Goal: Check status: Check status

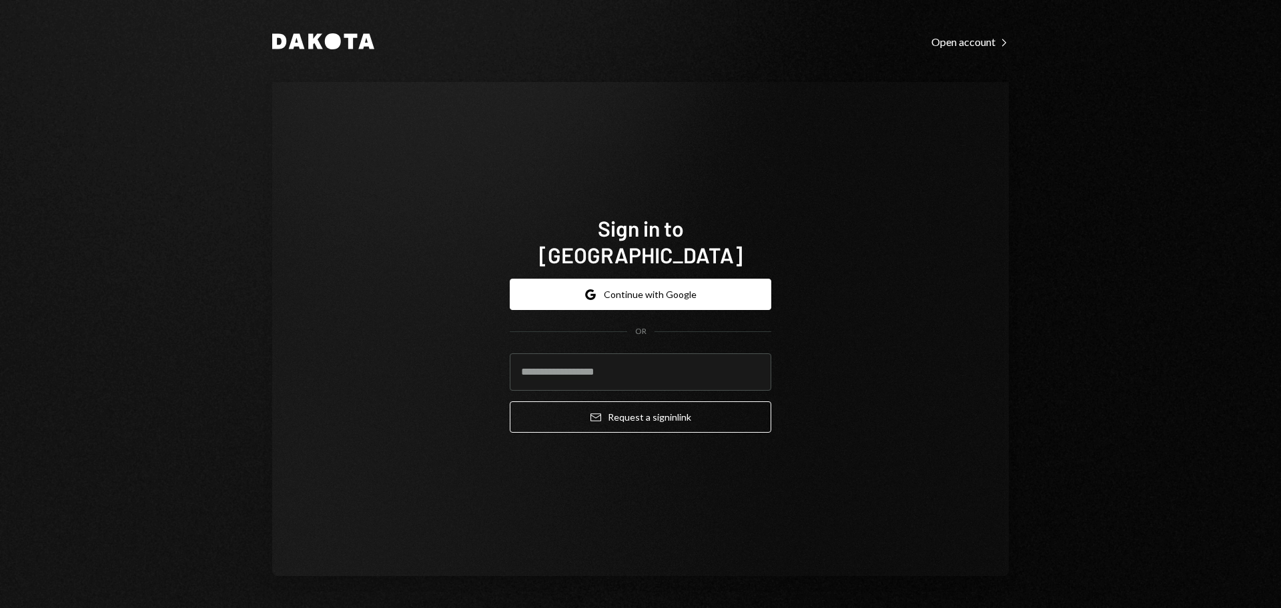
click at [761, 268] on div "Google Continue with Google OR Email Request a sign in link" at bounding box center [641, 355] width 262 height 175
click at [763, 298] on form "Google Continue with Google OR Email Request a sign in link" at bounding box center [641, 356] width 262 height 154
click at [760, 292] on button "Google Continue with Google" at bounding box center [641, 294] width 262 height 31
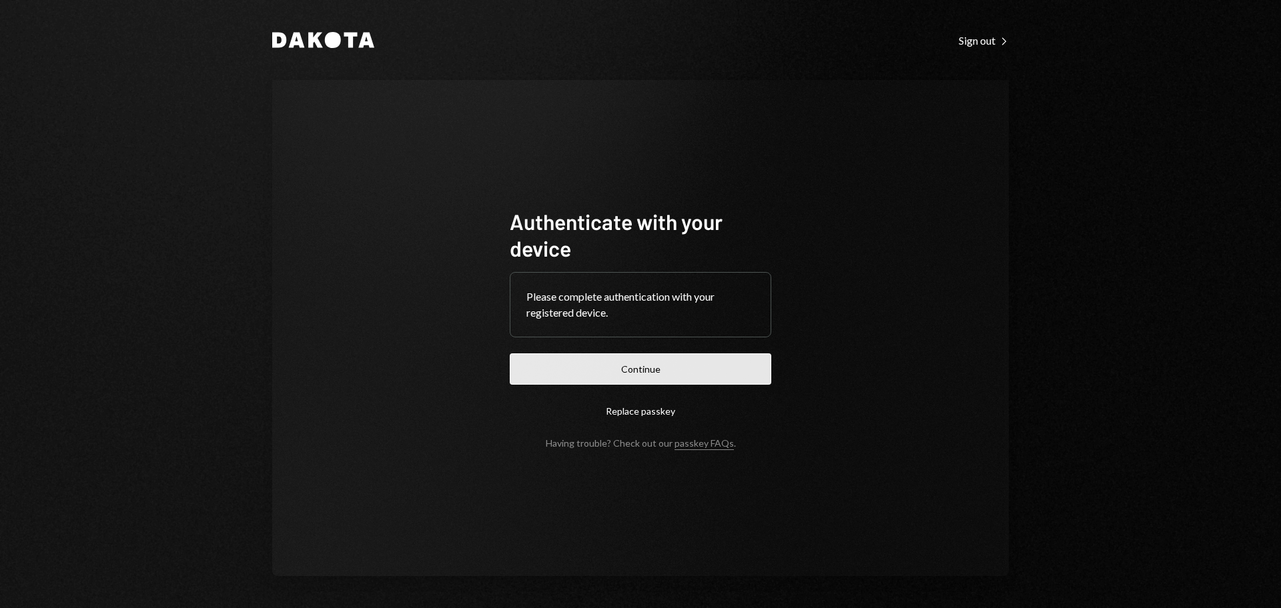
click at [685, 370] on button "Continue" at bounding box center [641, 369] width 262 height 31
click at [630, 360] on button "Continue" at bounding box center [641, 369] width 262 height 31
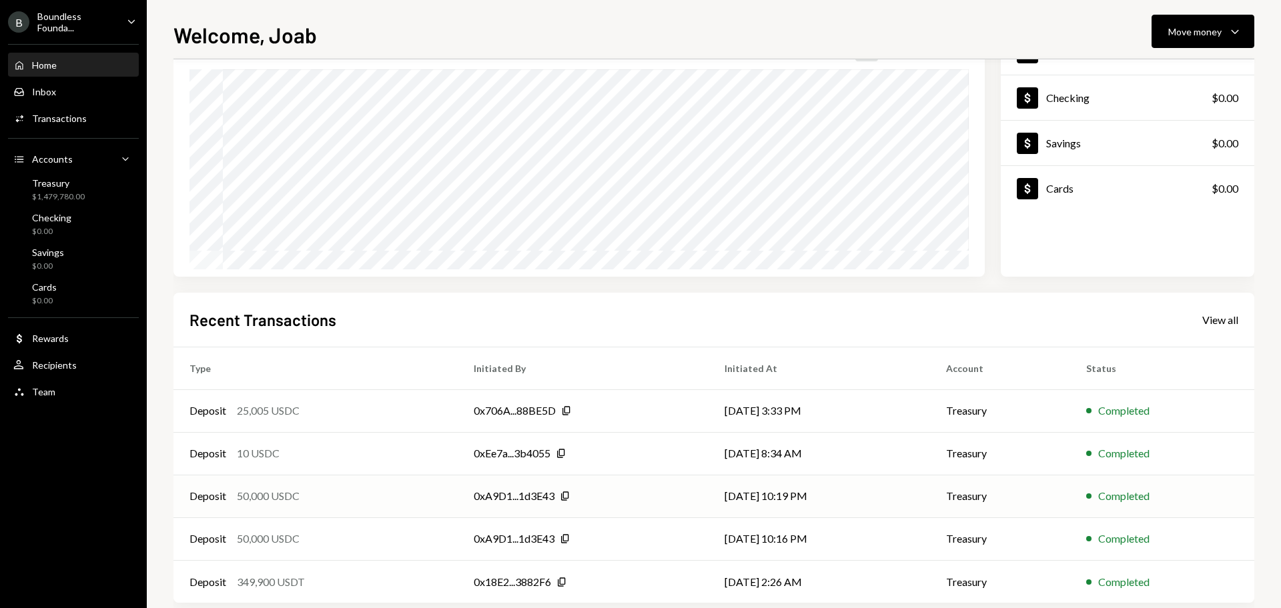
scroll to position [132, 0]
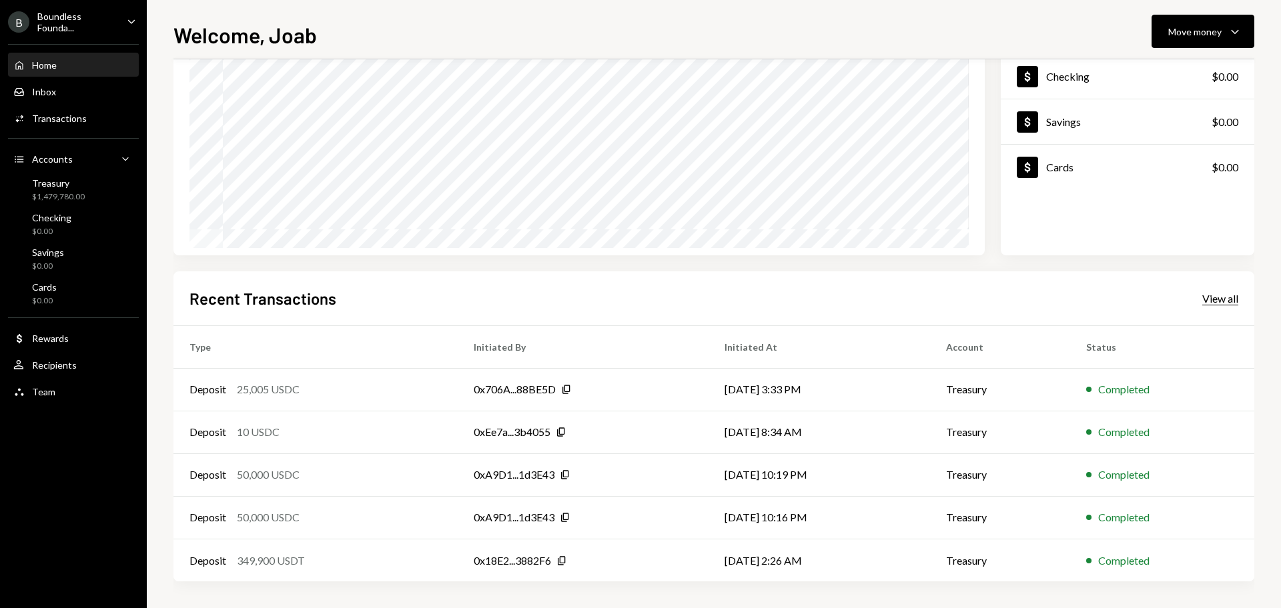
click at [1219, 294] on div "View all" at bounding box center [1220, 298] width 36 height 13
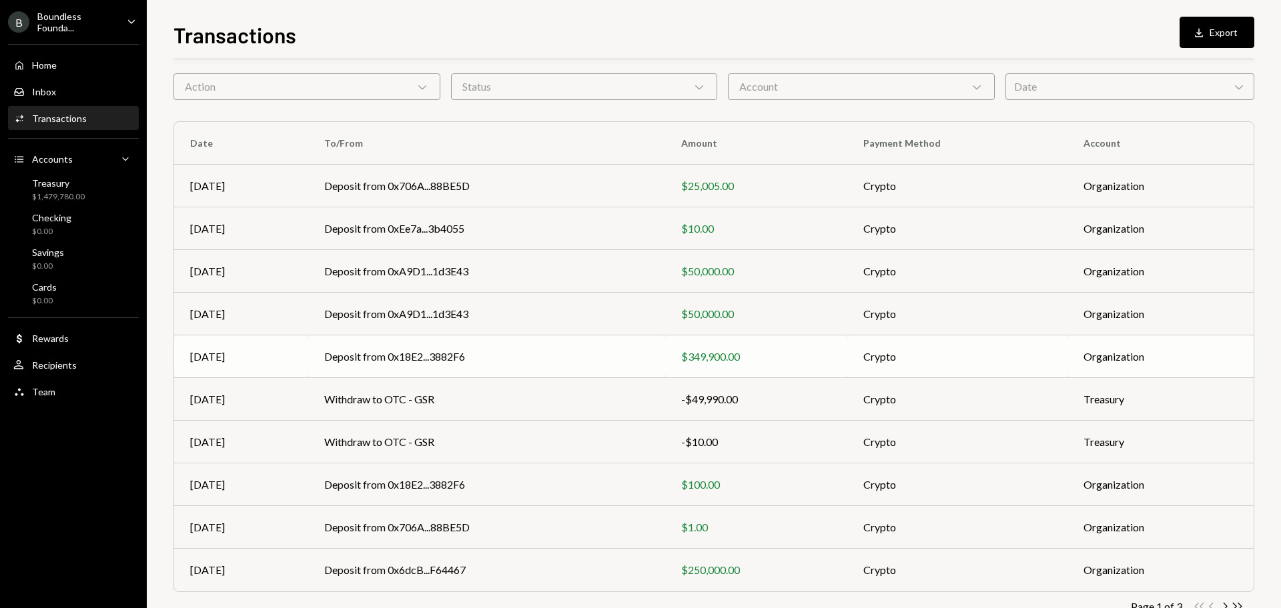
scroll to position [88, 0]
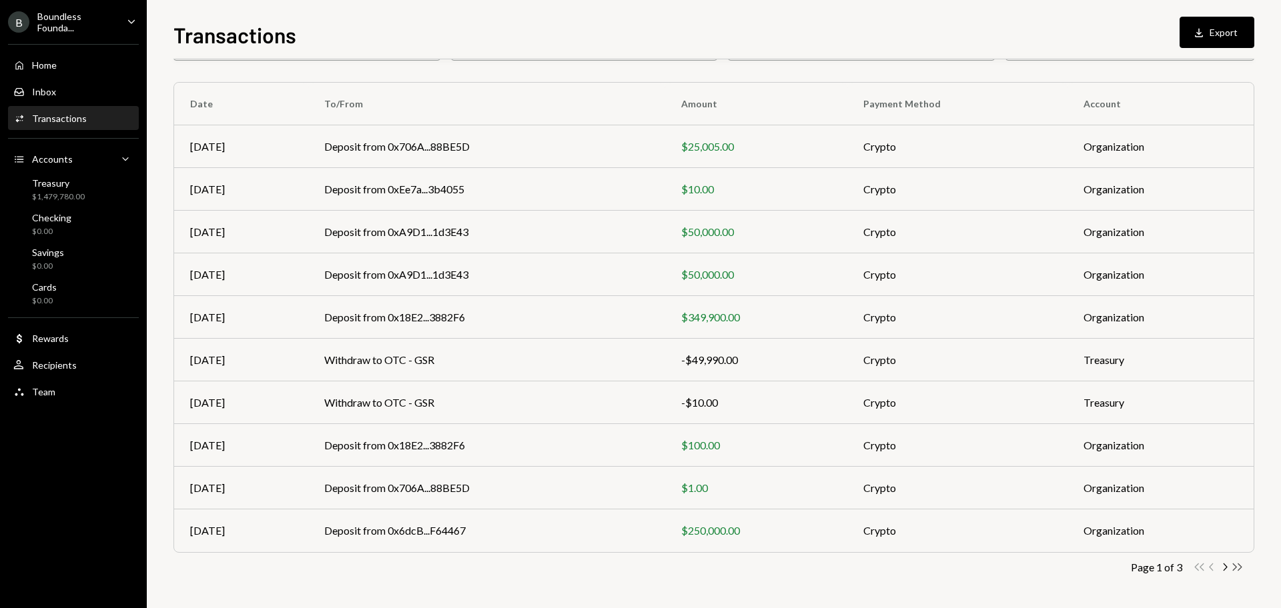
click at [1233, 569] on icon "Double Arrow Right" at bounding box center [1237, 567] width 13 height 13
click at [609, 535] on td "Deposit from 0x4c2c...A200B8" at bounding box center [486, 531] width 357 height 43
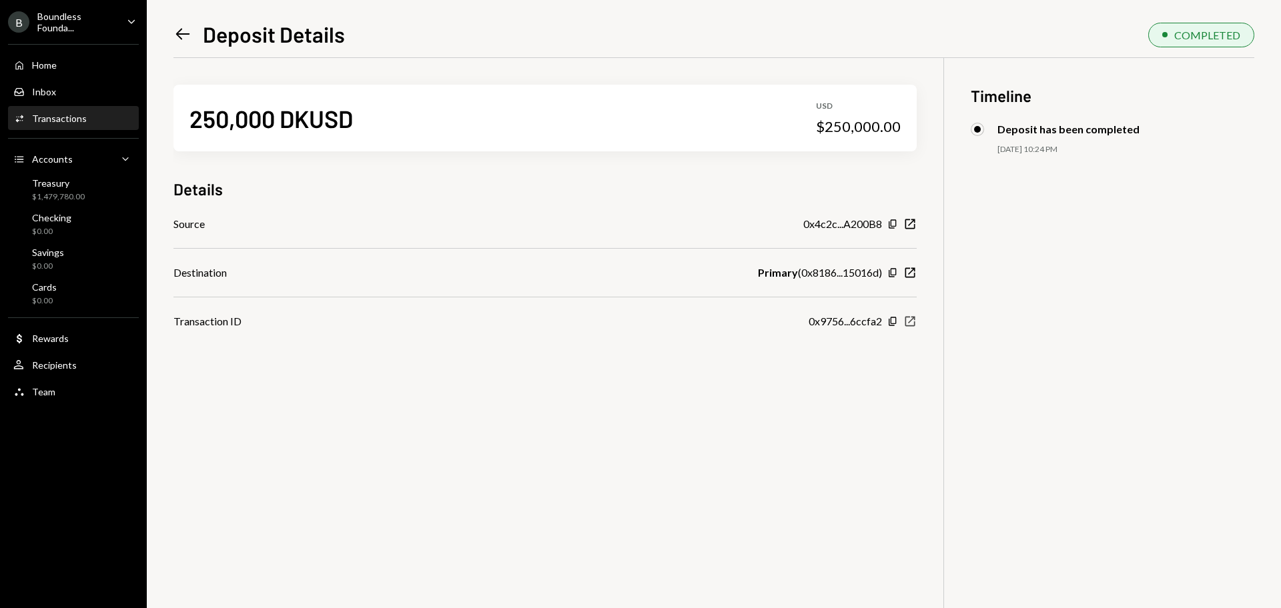
click at [907, 325] on icon "New Window" at bounding box center [909, 321] width 13 height 13
click at [192, 38] on div "Left Arrow Deposit Details" at bounding box center [258, 34] width 171 height 27
click at [183, 36] on icon "Left Arrow" at bounding box center [182, 34] width 19 height 19
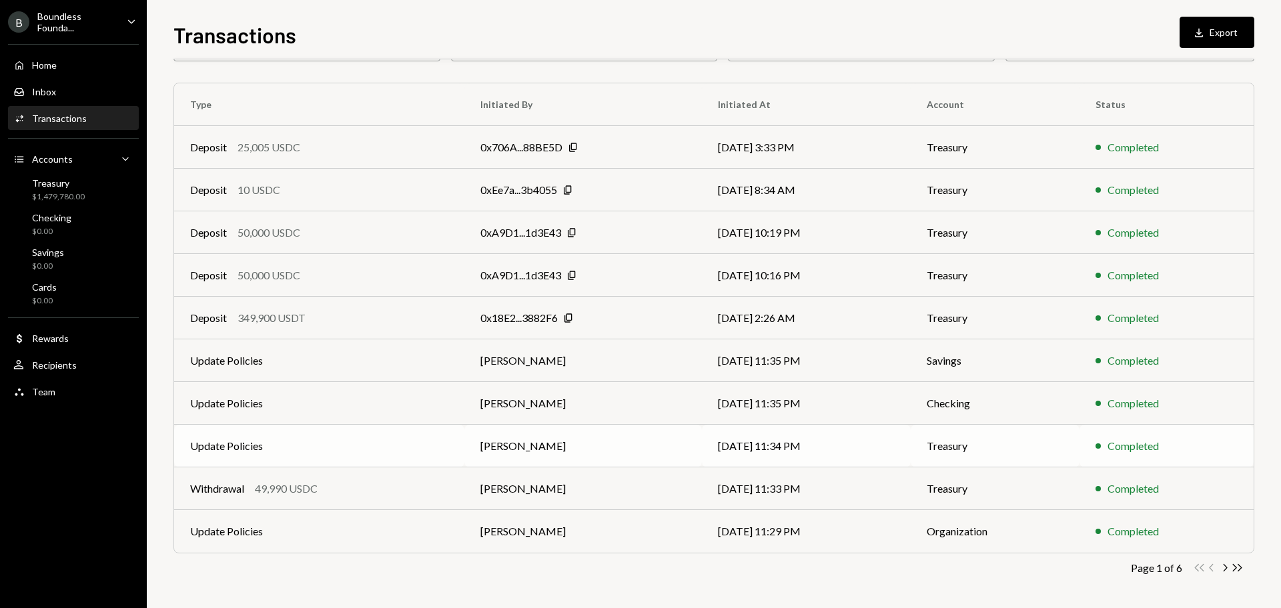
scroll to position [88, 0]
click at [1236, 568] on icon "button" at bounding box center [1237, 567] width 9 height 7
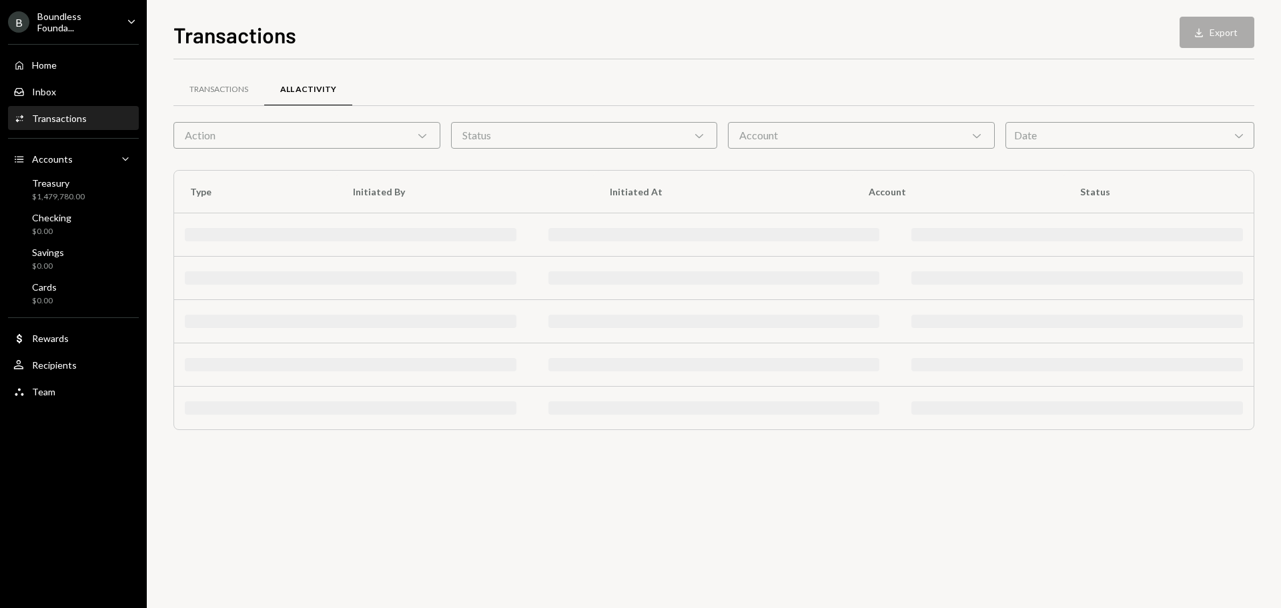
scroll to position [0, 0]
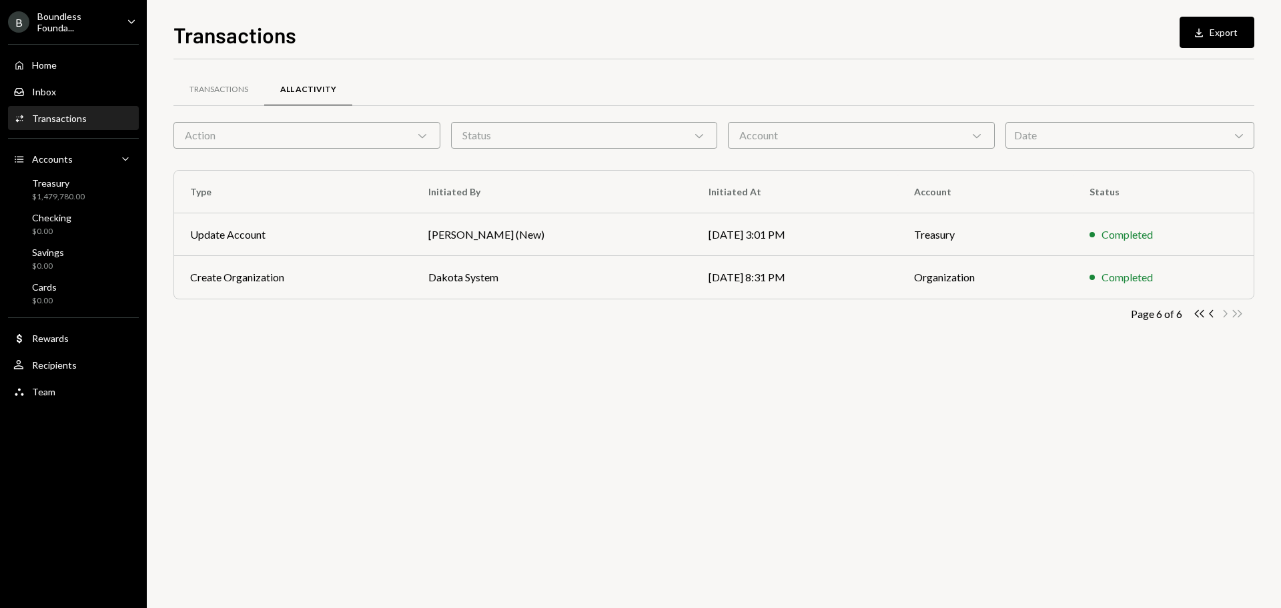
click at [900, 141] on div "Account Chevron Down" at bounding box center [861, 135] width 267 height 27
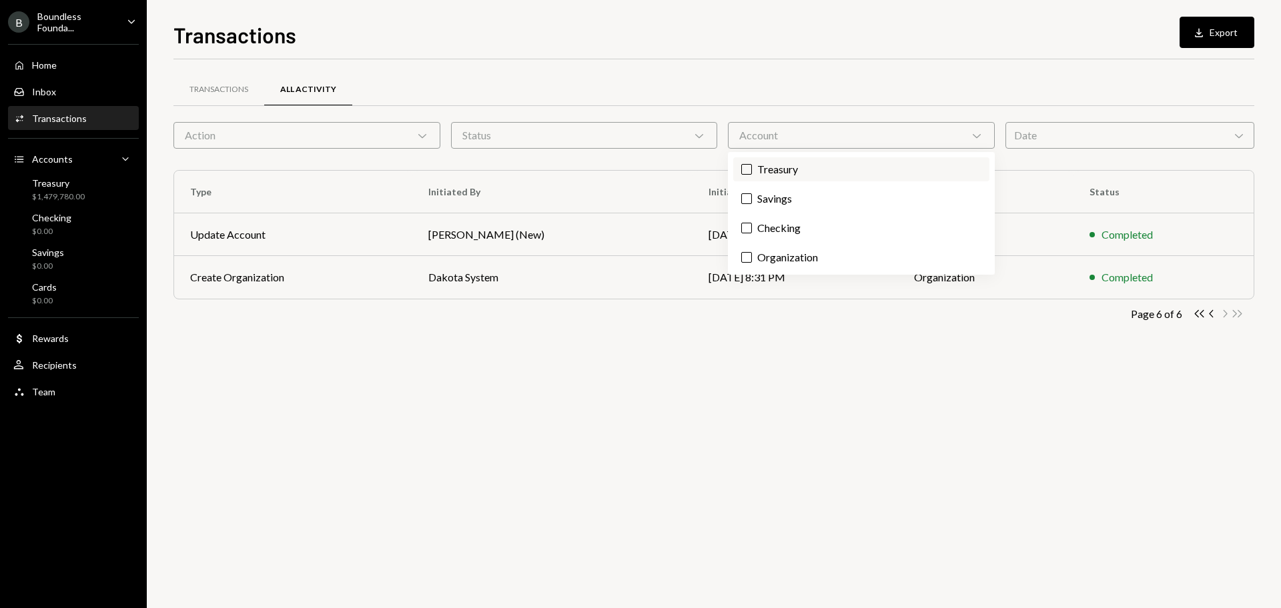
click at [783, 176] on label "Treasury" at bounding box center [861, 169] width 256 height 24
click at [752, 175] on button "Treasury" at bounding box center [746, 169] width 11 height 11
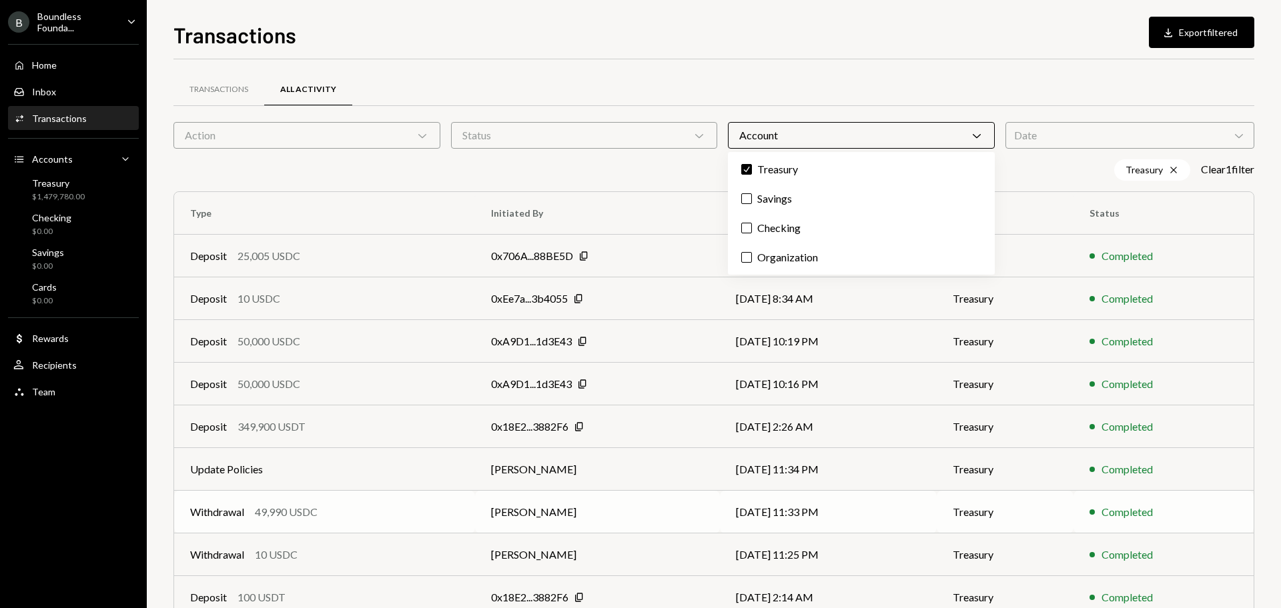
scroll to position [109, 0]
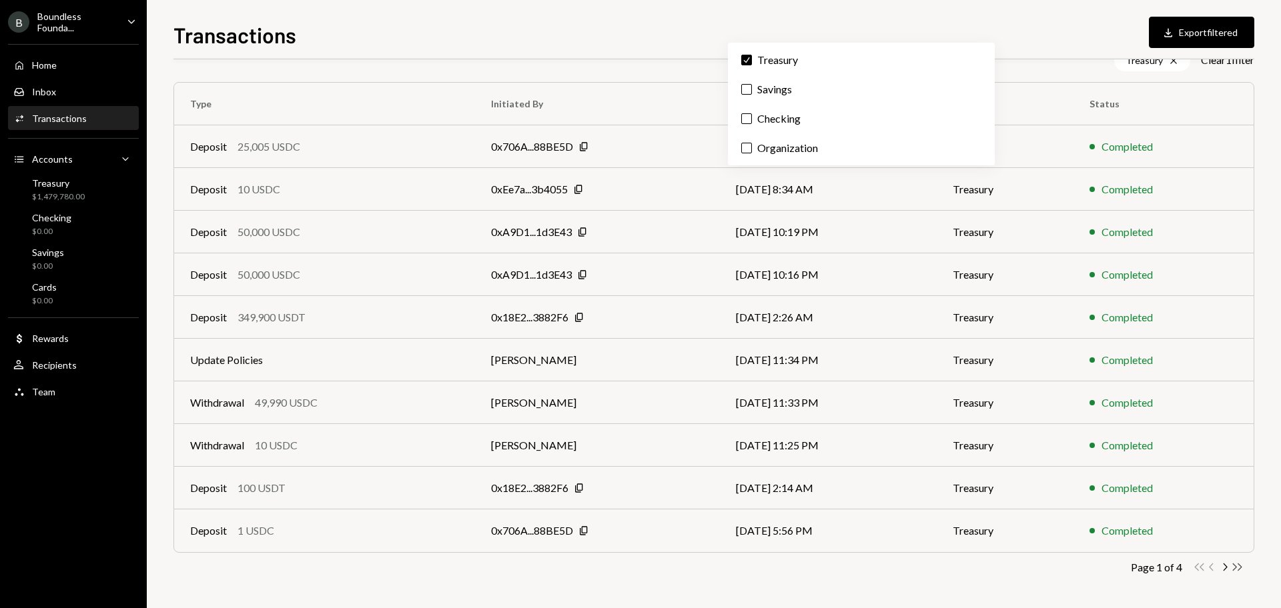
click at [1240, 563] on icon "Double Arrow Right" at bounding box center [1237, 567] width 13 height 13
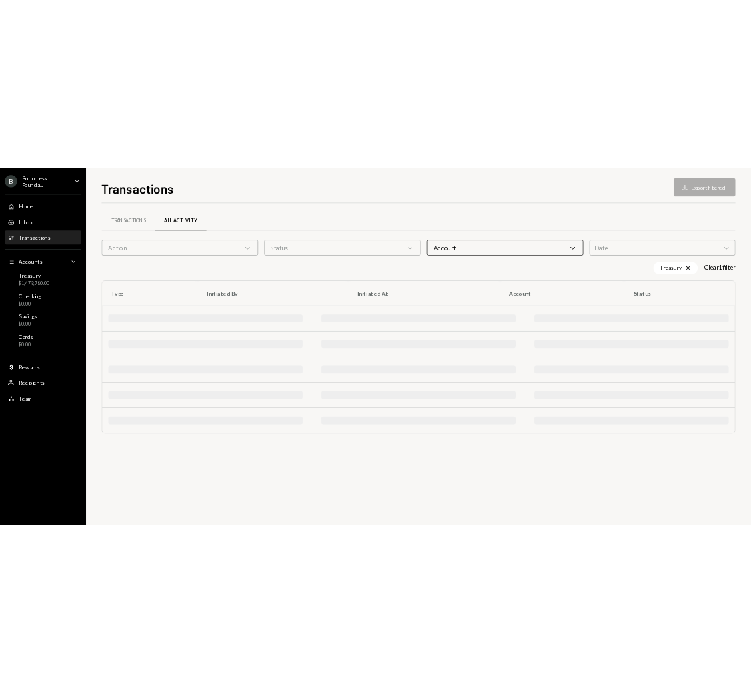
scroll to position [0, 0]
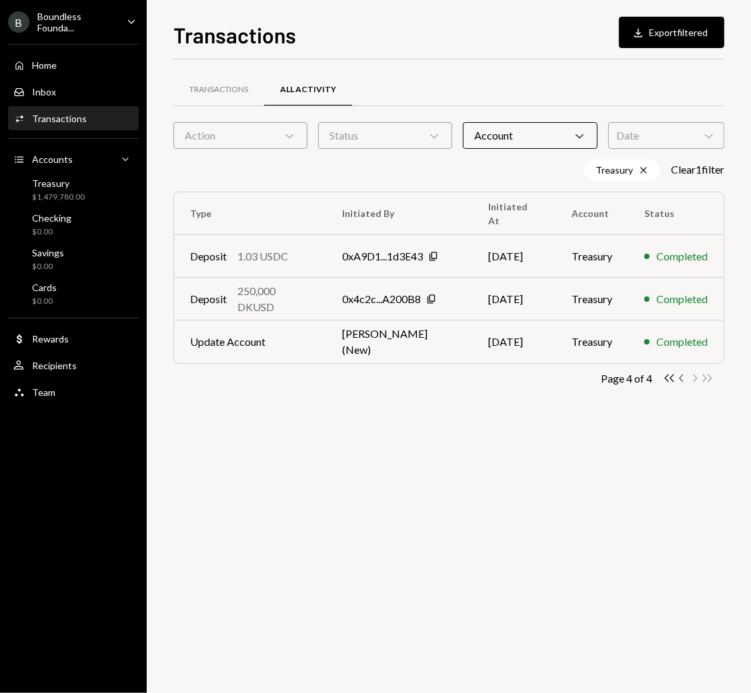
click at [684, 378] on icon "Chevron Left" at bounding box center [682, 378] width 13 height 13
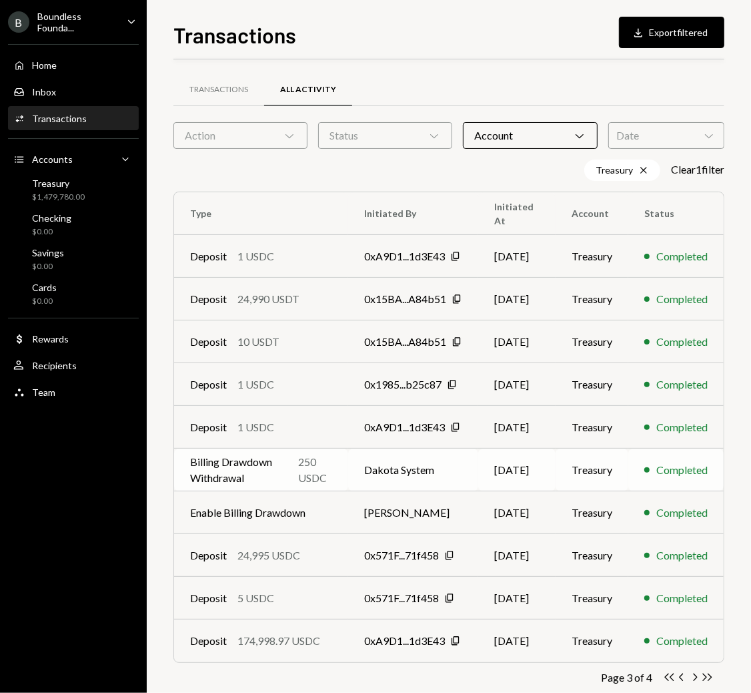
scroll to position [25, 0]
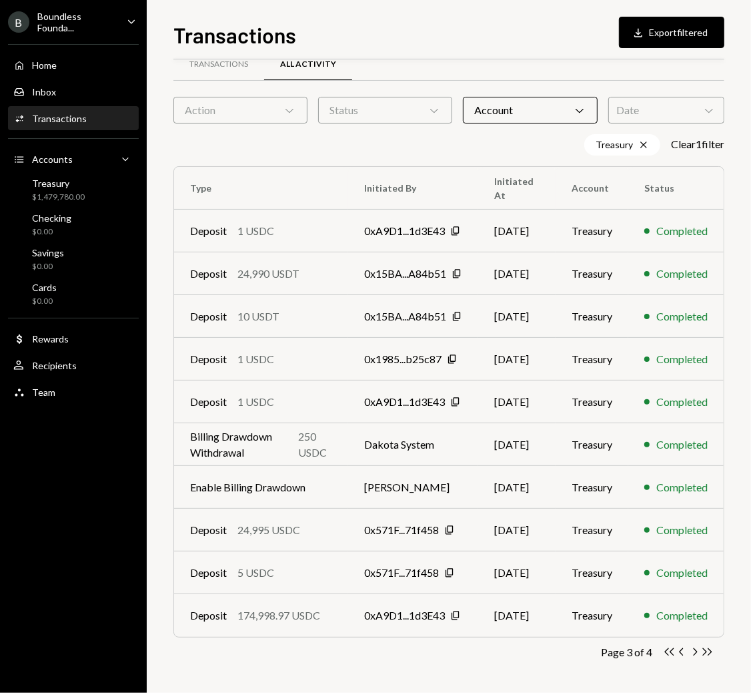
click at [683, 608] on icon "Chevron Left" at bounding box center [682, 651] width 13 height 13
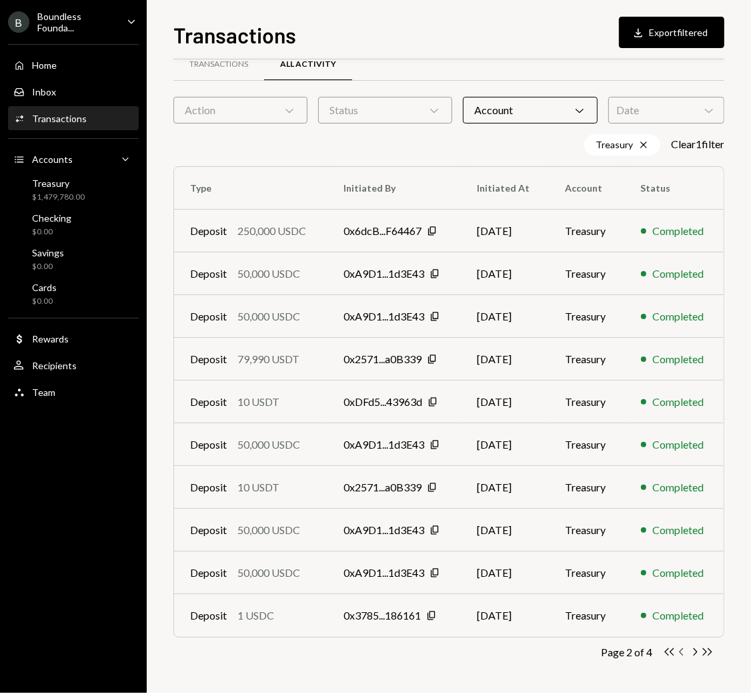
click at [684, 608] on icon "Chevron Left" at bounding box center [682, 651] width 13 height 13
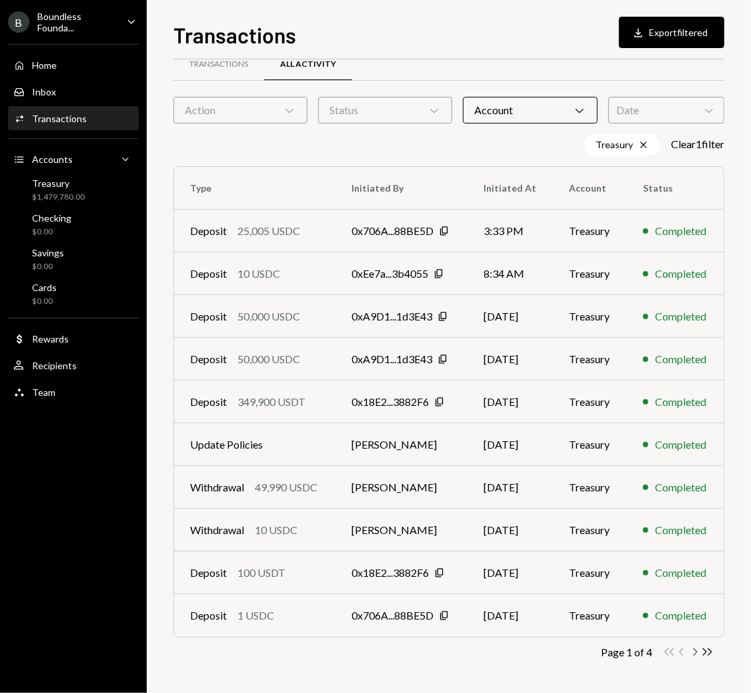
click at [694, 608] on icon "Chevron Right" at bounding box center [695, 651] width 13 height 13
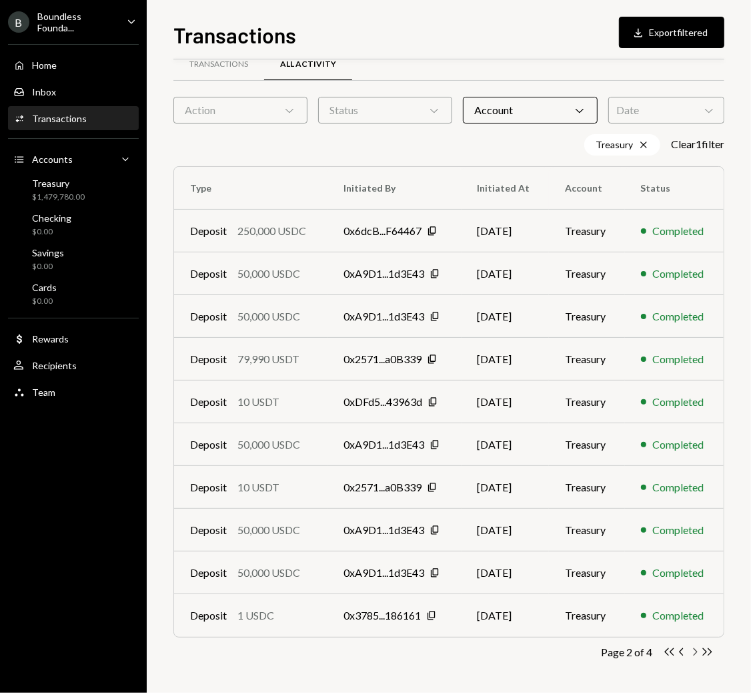
click at [694, 608] on icon "Chevron Right" at bounding box center [695, 651] width 13 height 13
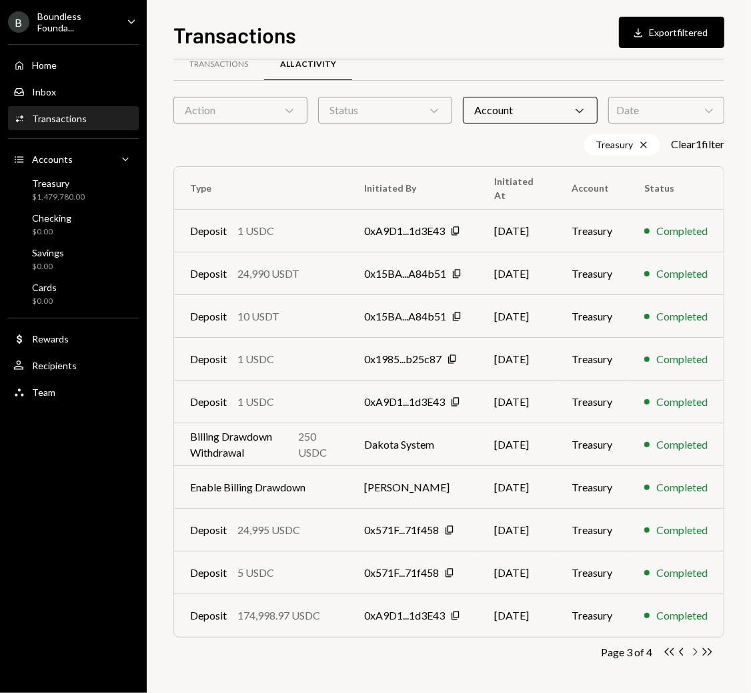
click at [694, 608] on icon "Chevron Right" at bounding box center [695, 651] width 13 height 13
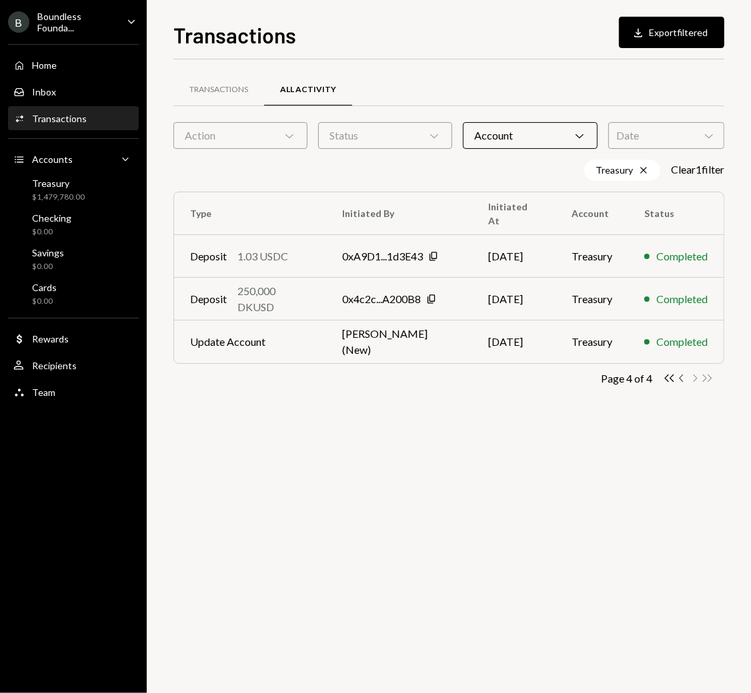
click at [684, 374] on icon "Chevron Left" at bounding box center [682, 378] width 13 height 13
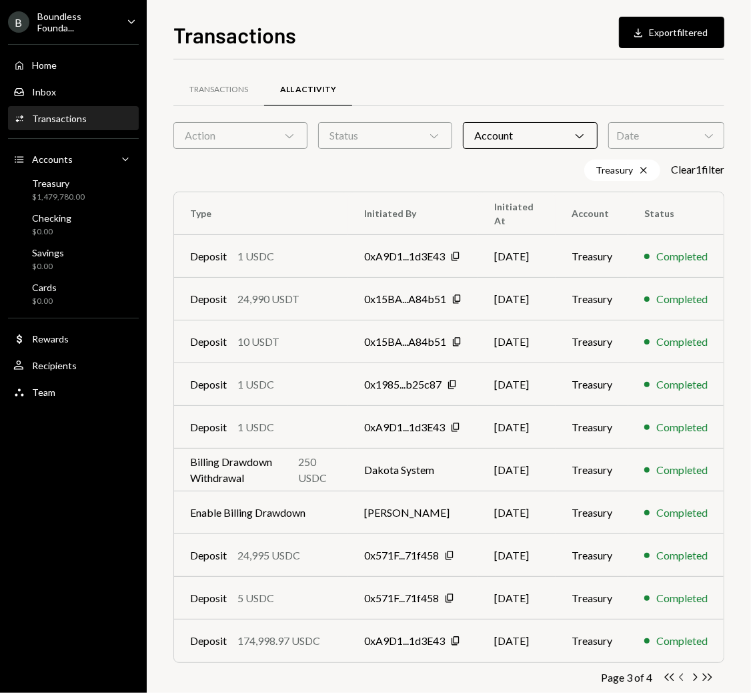
click at [684, 608] on icon "Chevron Left" at bounding box center [682, 677] width 13 height 13
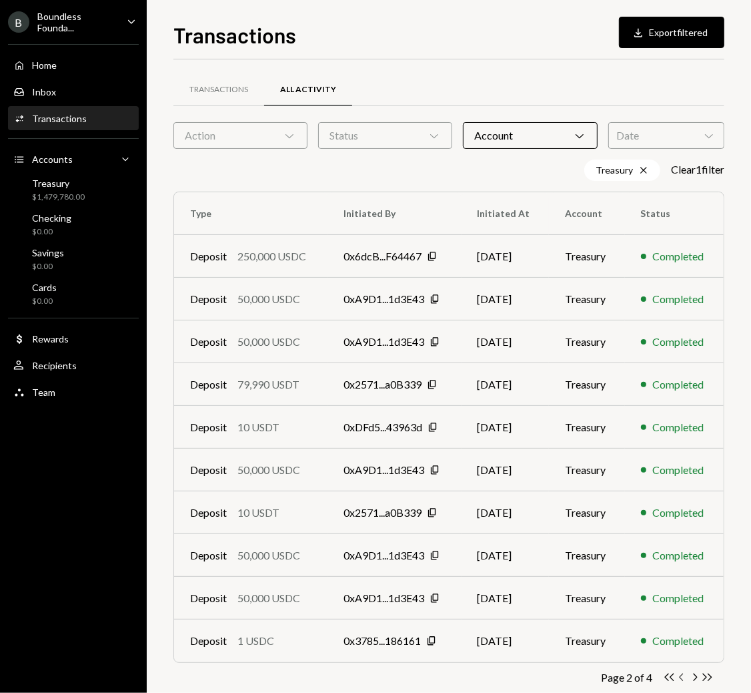
click at [685, 608] on icon "Chevron Left" at bounding box center [682, 677] width 13 height 13
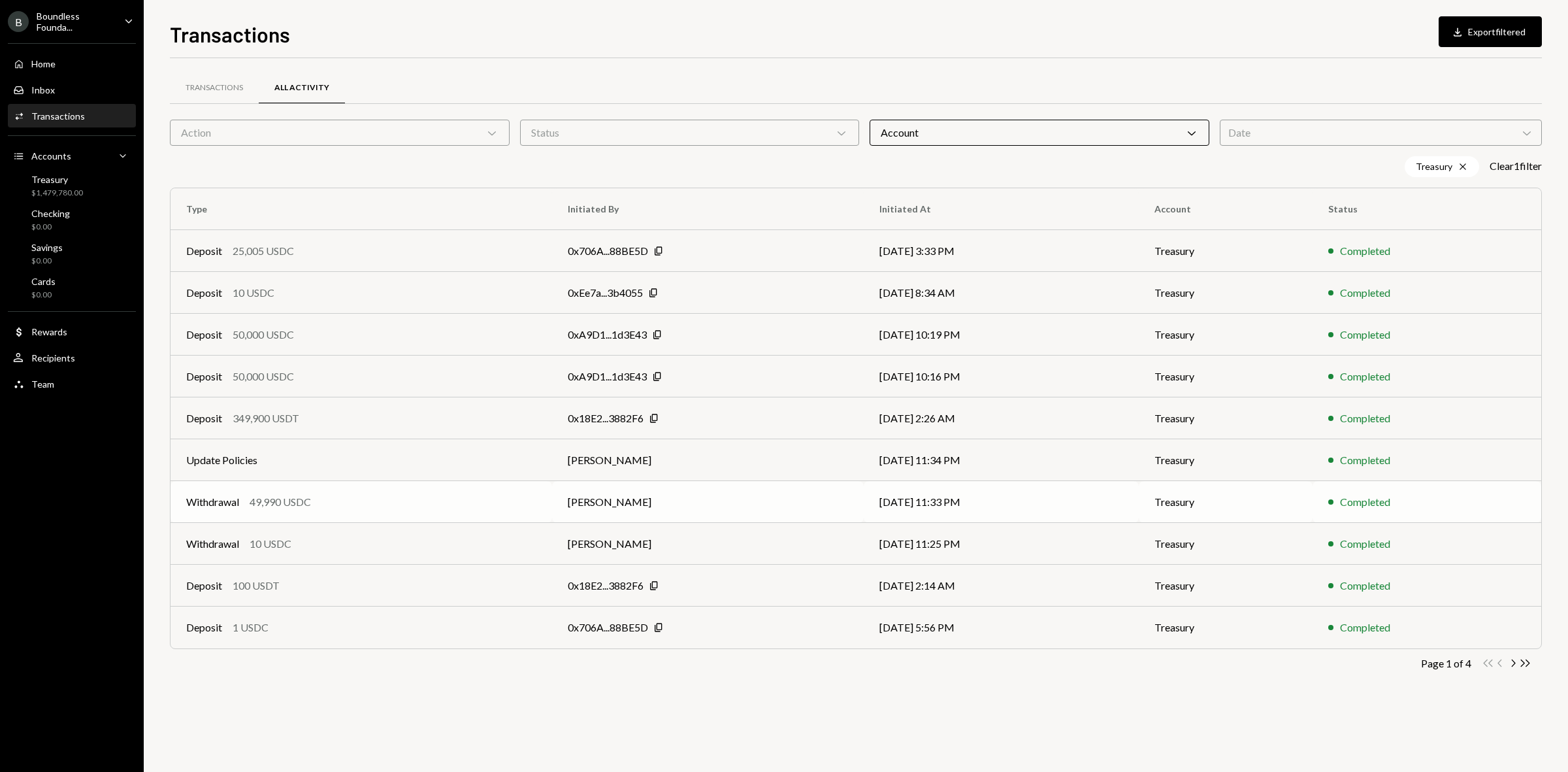
click at [387, 515] on td "Withdrawal 49,990 USDC" at bounding box center [361, 502] width 382 height 42
